Goal: Browse casually: Explore the website without a specific task or goal

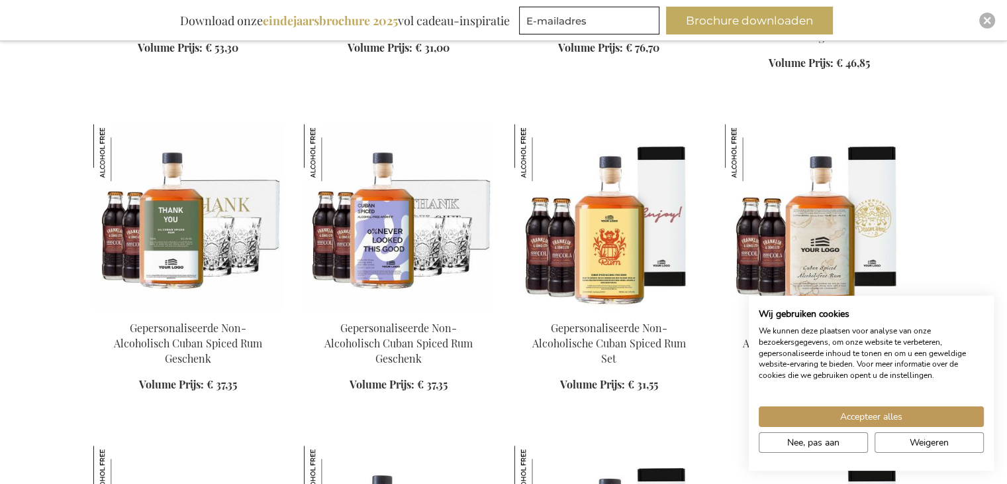
scroll to position [1192, 0]
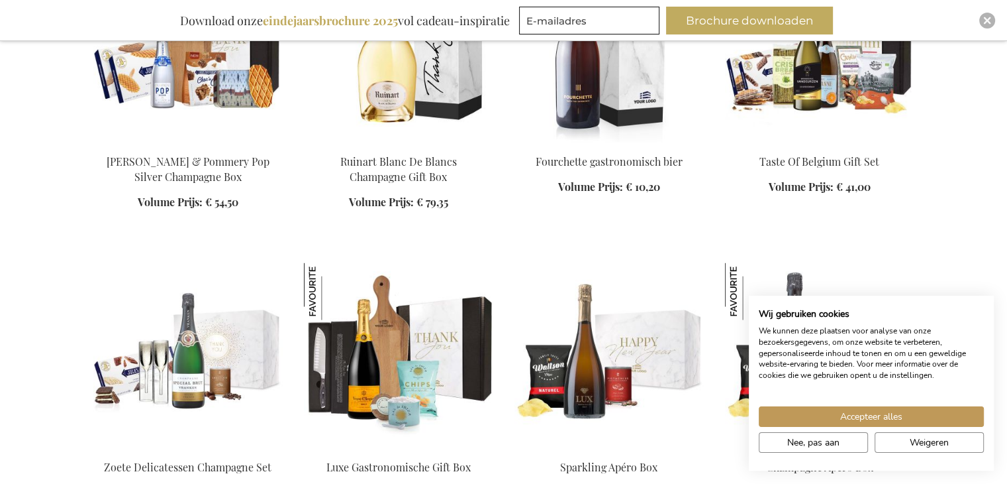
scroll to position [2716, 0]
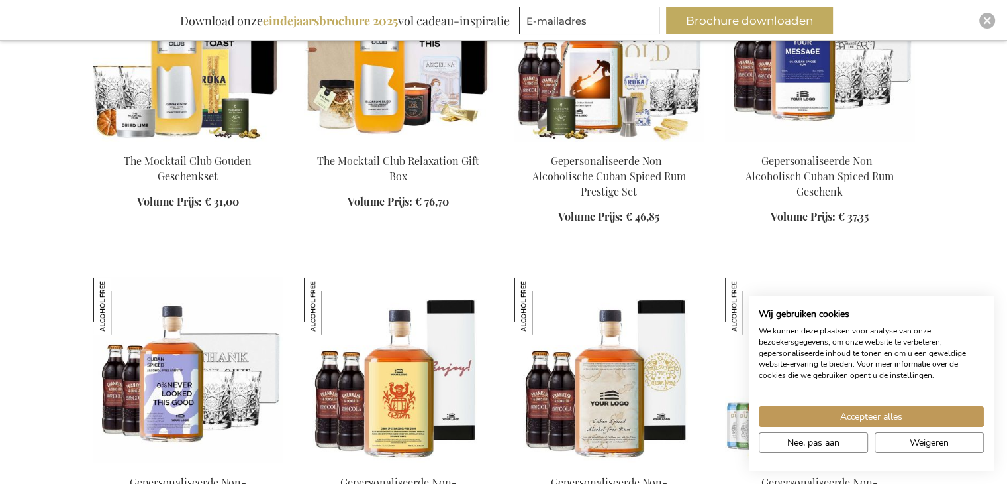
scroll to position [4107, 0]
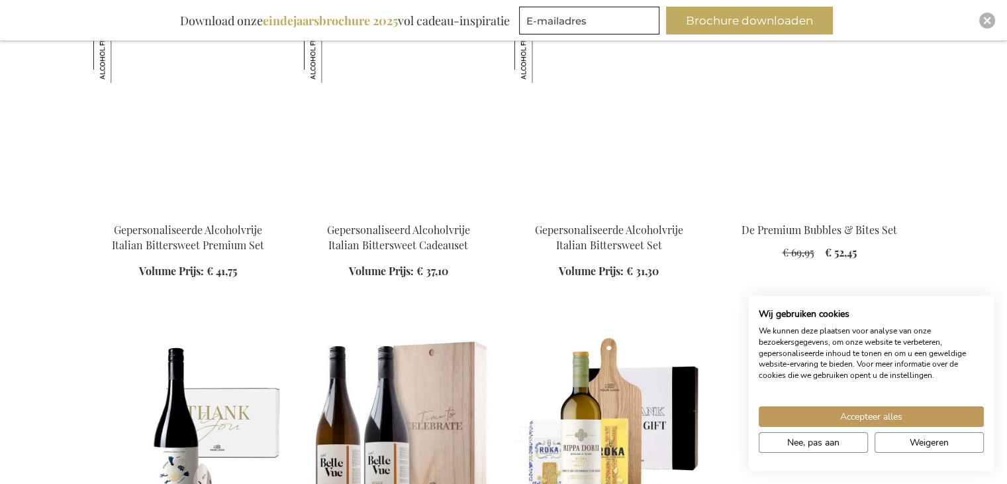
scroll to position [5166, 0]
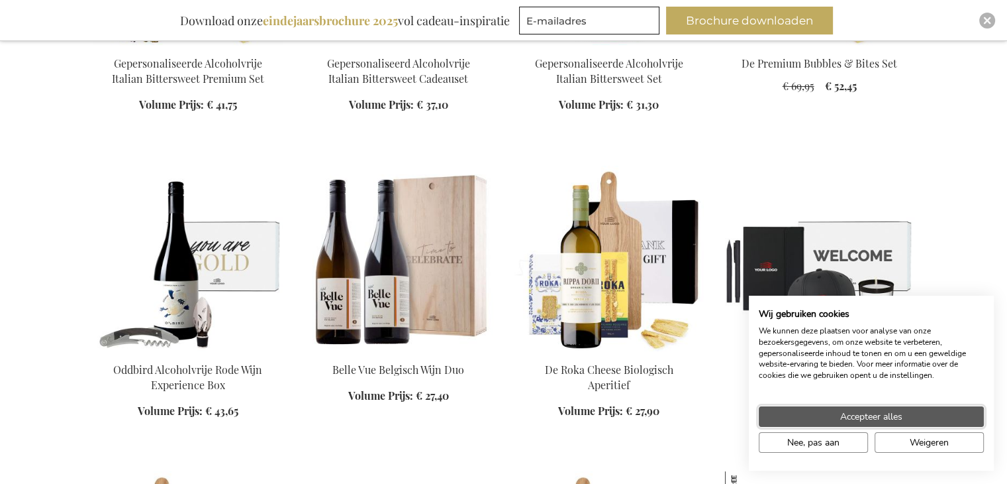
click at [841, 421] on span "Accepteer alles" at bounding box center [872, 416] width 62 height 14
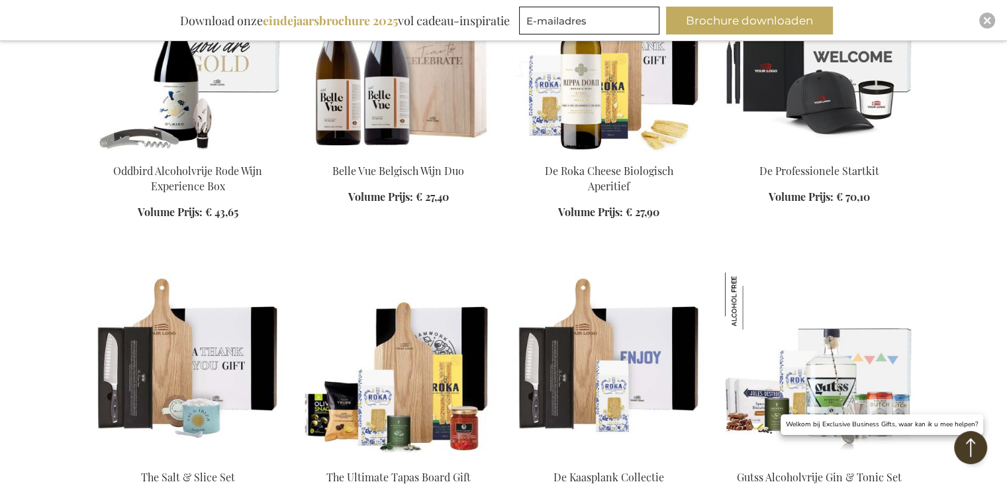
scroll to position [5299, 0]
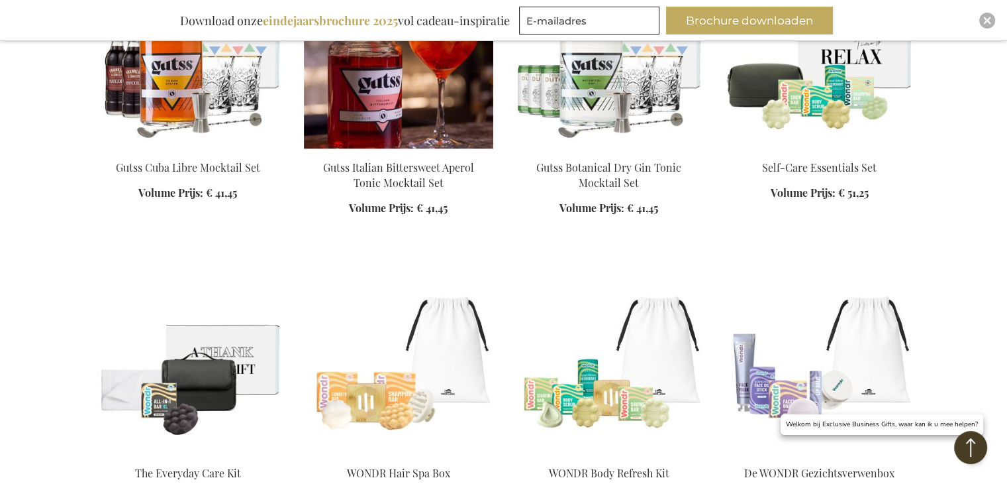
scroll to position [6425, 0]
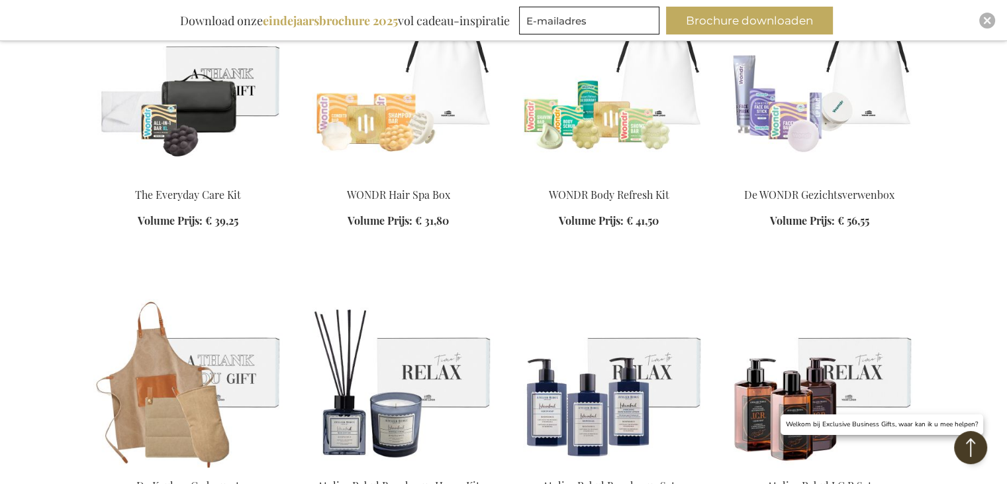
scroll to position [6690, 0]
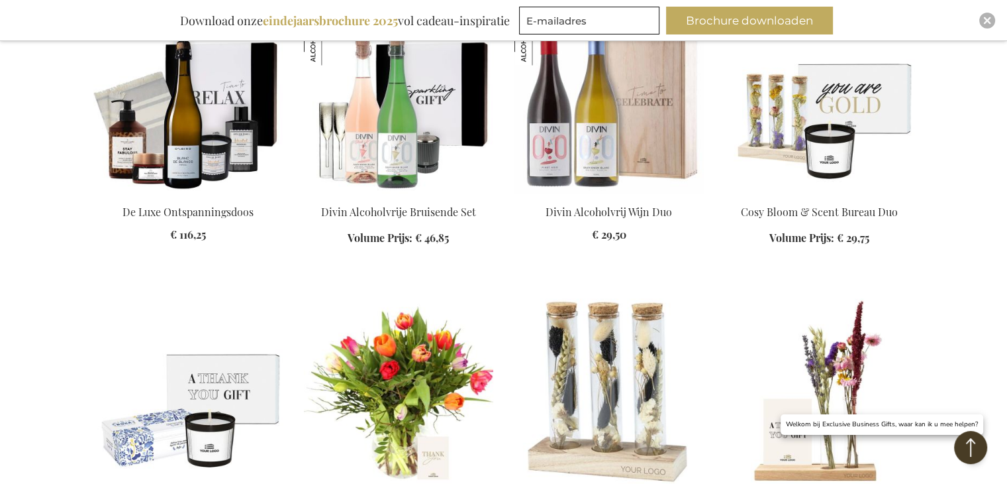
scroll to position [7021, 0]
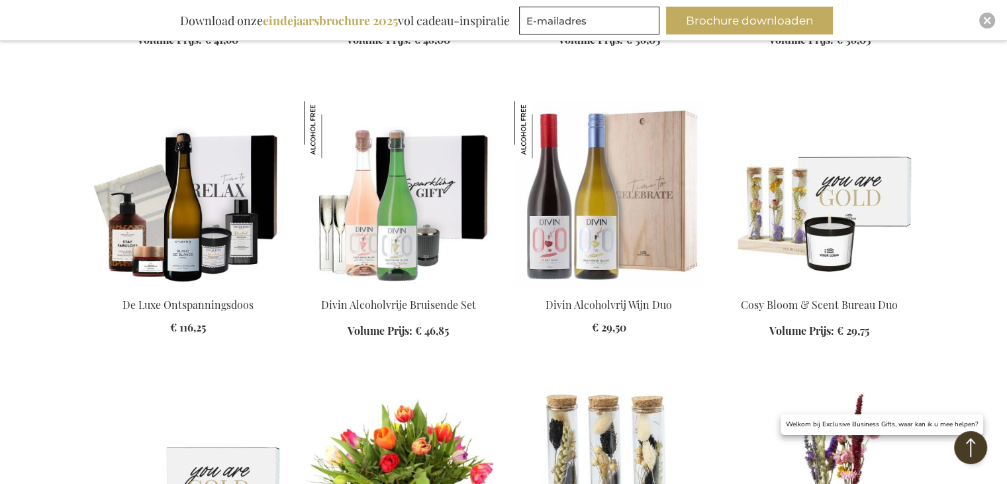
scroll to position [7220, 0]
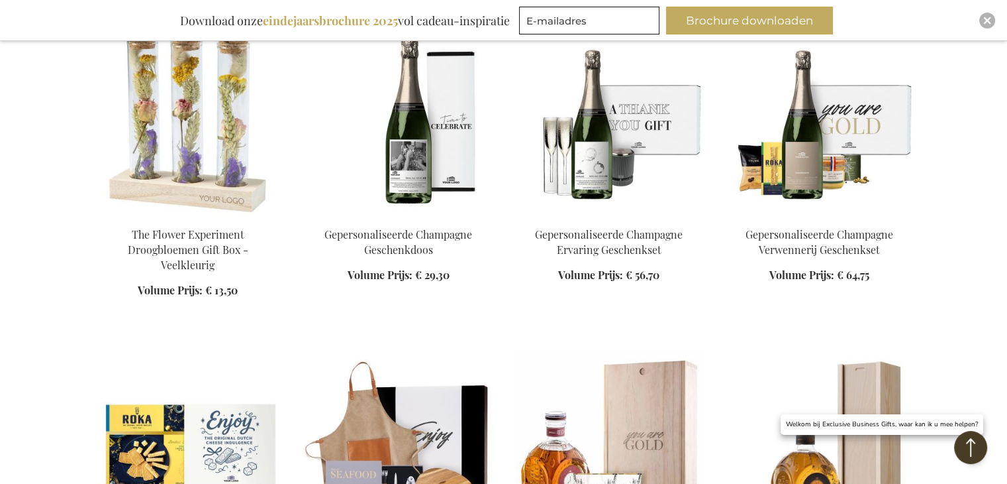
scroll to position [7816, 0]
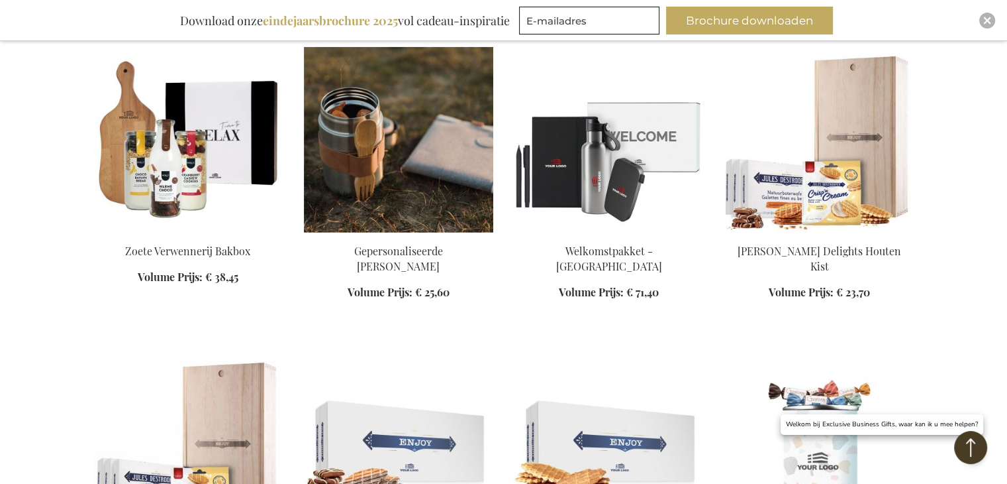
scroll to position [8346, 0]
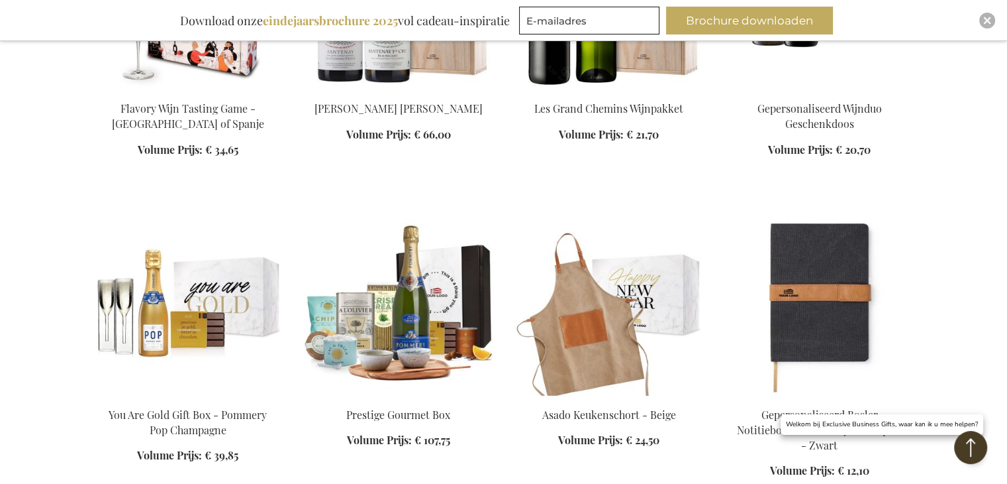
scroll to position [9074, 0]
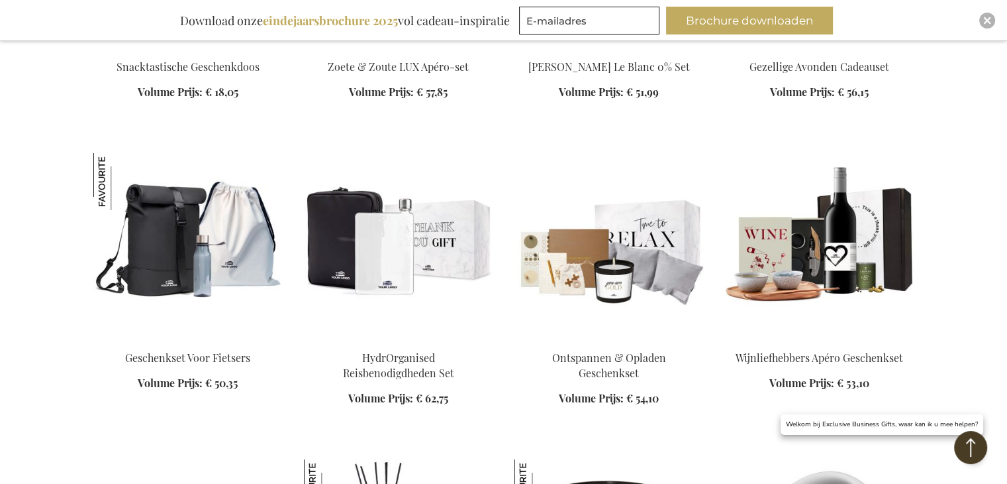
scroll to position [10068, 0]
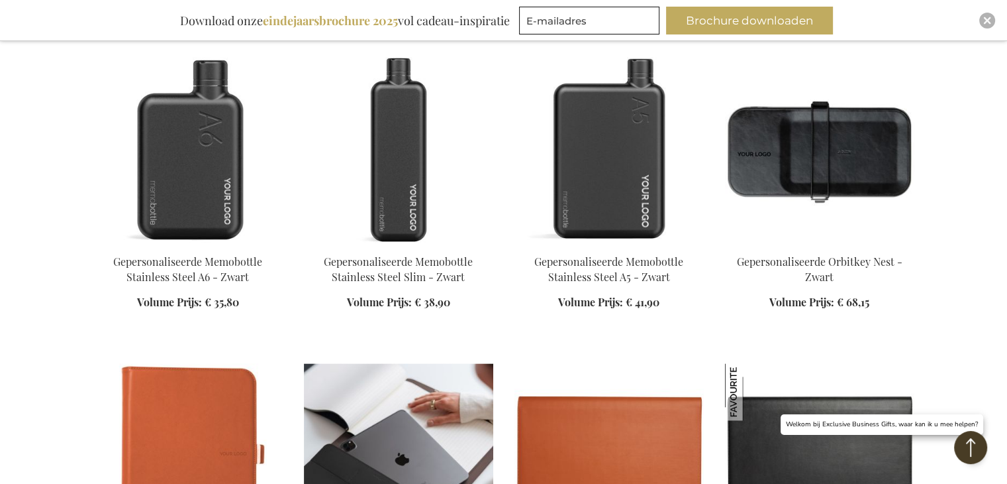
scroll to position [11856, 0]
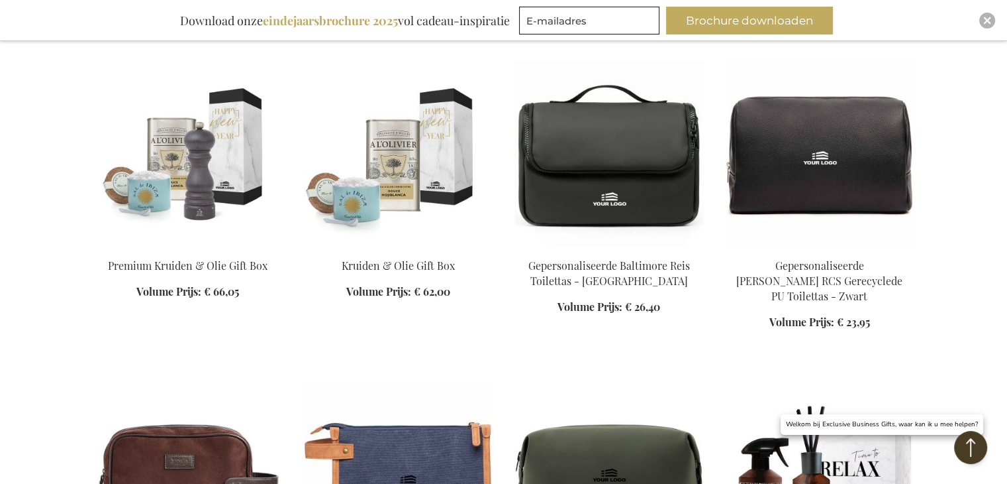
scroll to position [12585, 0]
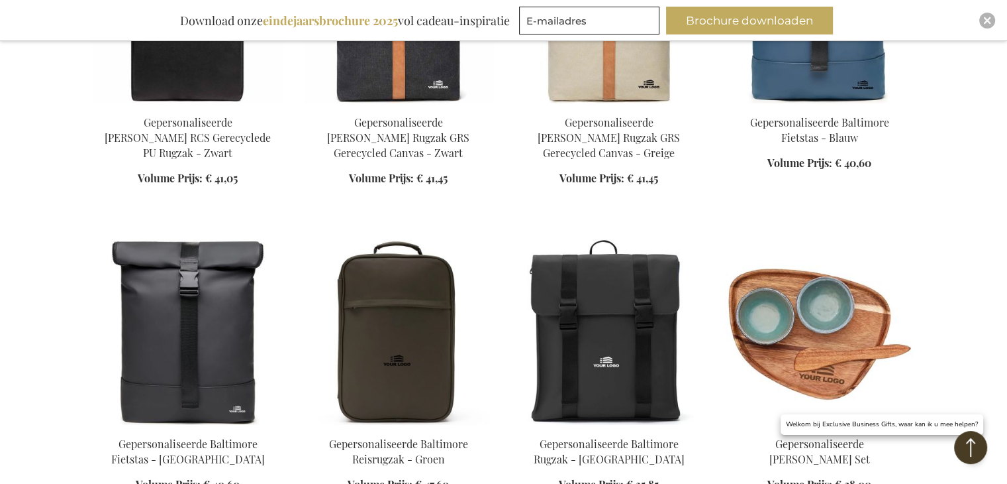
scroll to position [13446, 0]
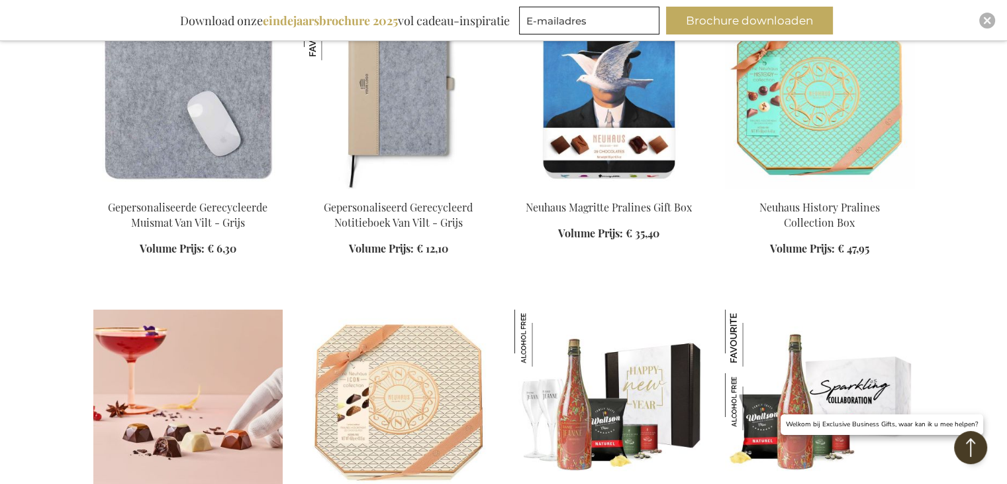
scroll to position [14373, 0]
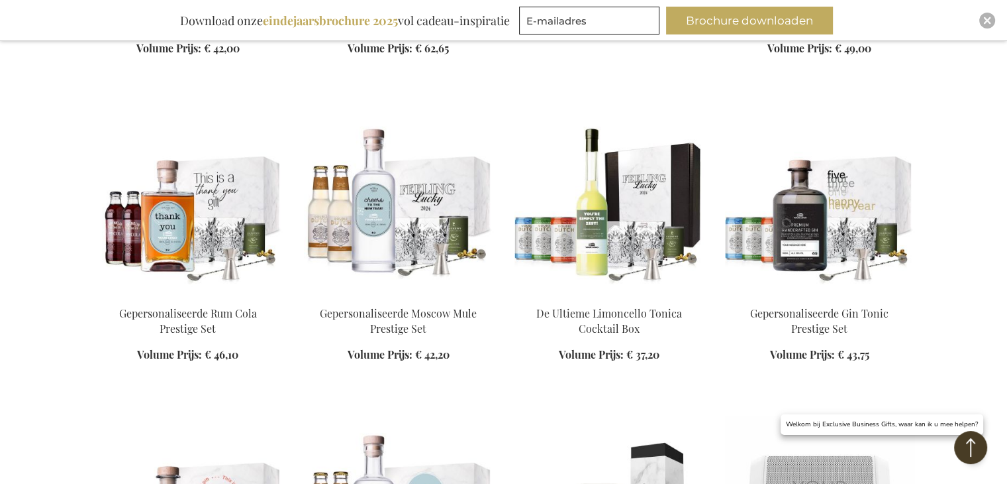
scroll to position [16493, 0]
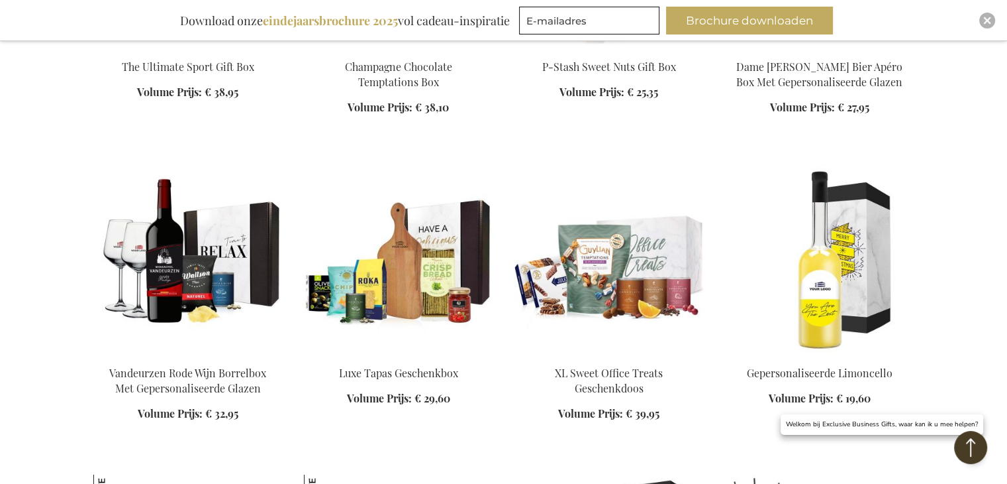
scroll to position [18811, 0]
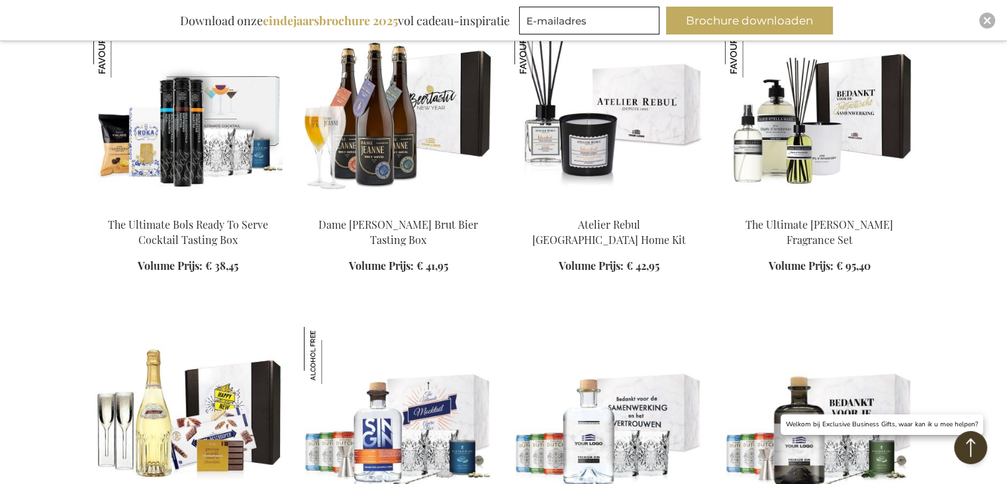
scroll to position [19871, 0]
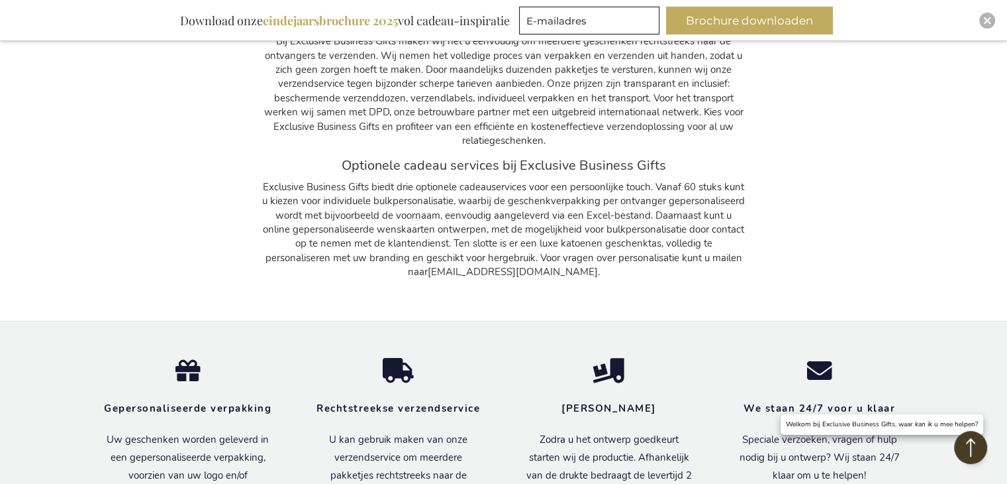
scroll to position [21262, 0]
